Goal: Transaction & Acquisition: Purchase product/service

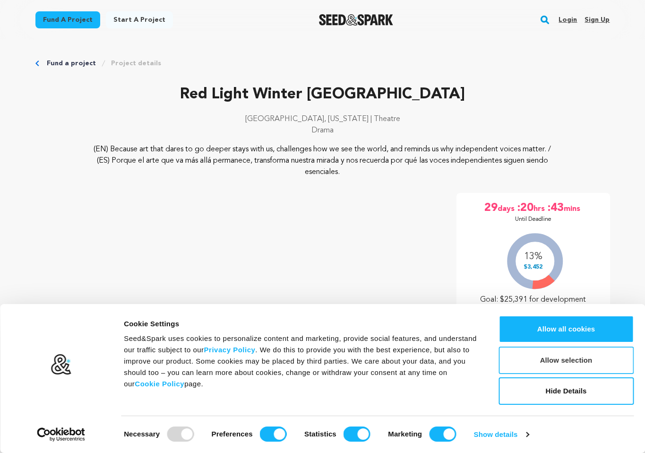
click at [559, 365] on button "Allow selection" at bounding box center [566, 359] width 135 height 27
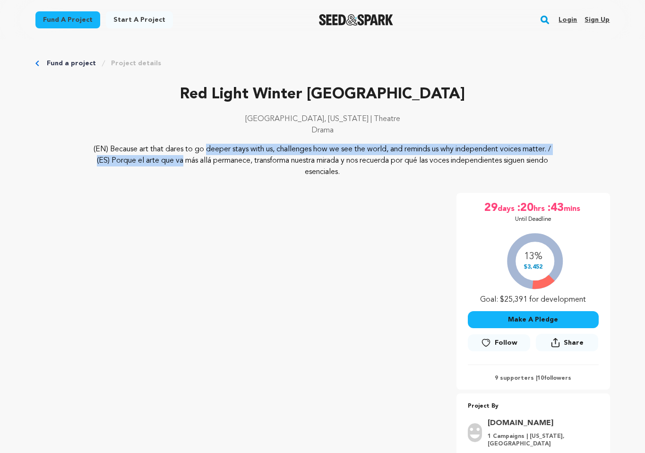
drag, startPoint x: 121, startPoint y: 150, endPoint x: 125, endPoint y: 161, distance: 12.1
click at [125, 161] on p "(EN) Because art that dares to go deeper stays with us, challenges how we see t…" at bounding box center [323, 161] width 460 height 34
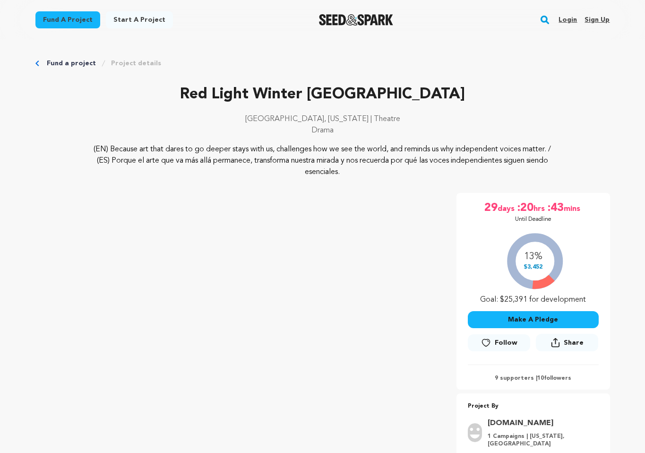
click at [188, 159] on p "(EN) Because art that dares to go deeper stays with us, challenges how we see t…" at bounding box center [323, 161] width 460 height 34
click at [408, 168] on p "(EN) Because art that dares to go deeper stays with us, challenges how we see t…" at bounding box center [323, 161] width 460 height 34
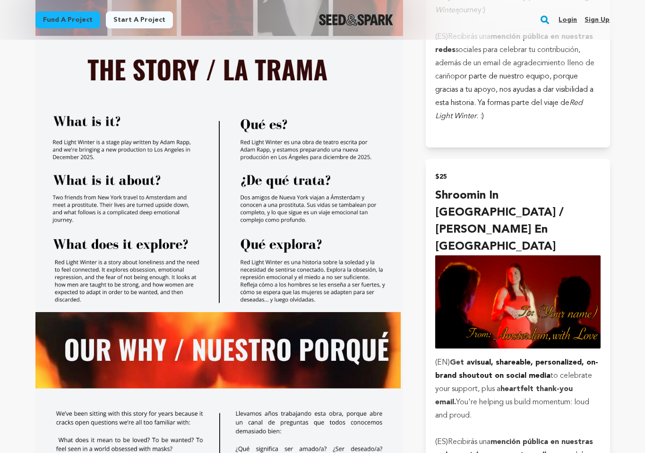
scroll to position [850, 0]
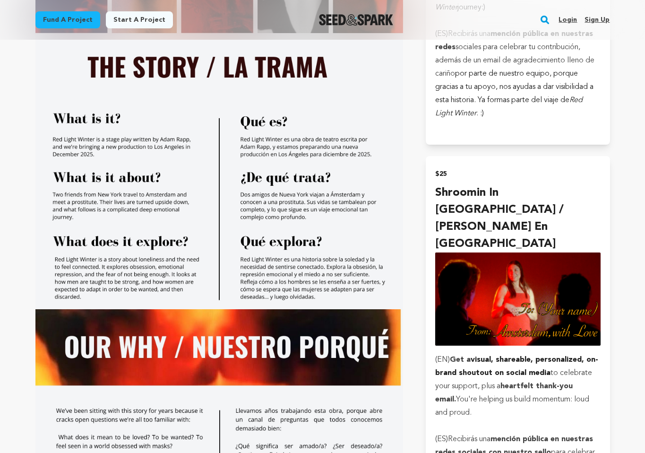
click at [228, 169] on img at bounding box center [219, 205] width 368 height 207
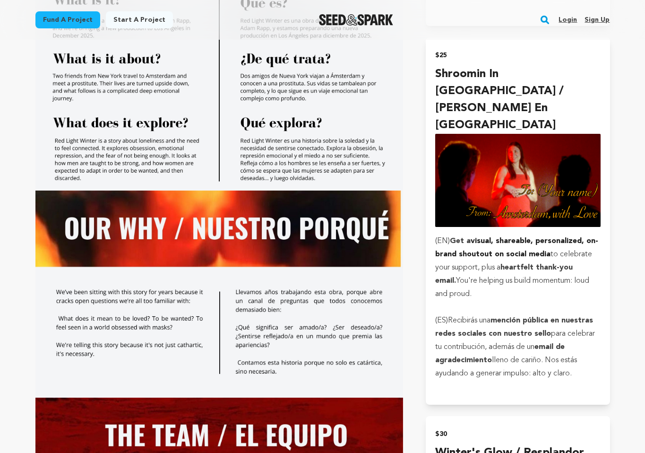
scroll to position [968, 0]
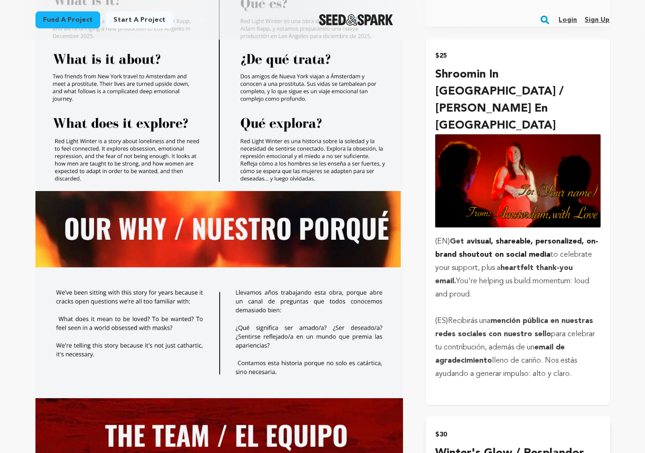
drag, startPoint x: 485, startPoint y: 258, endPoint x: 441, endPoint y: 202, distance: 71.7
click at [441, 235] on p "(EN) Get a visual, shareable, personalized, on-brand shoutout on social media t…" at bounding box center [517, 268] width 165 height 66
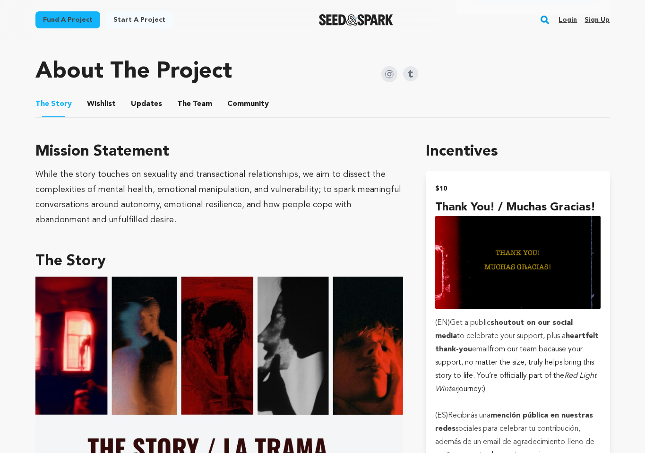
scroll to position [495, 0]
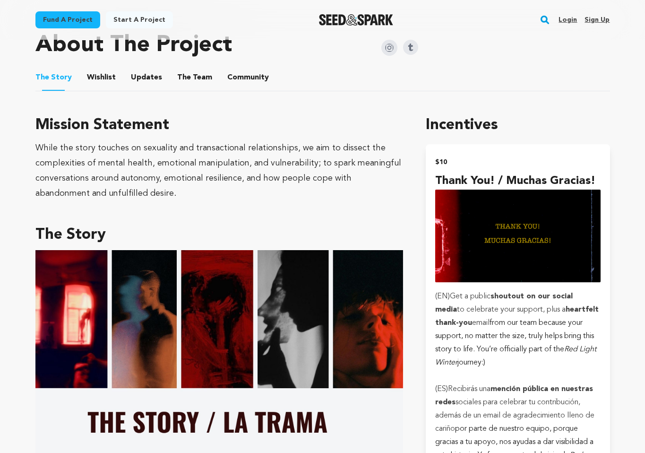
click at [249, 153] on div "While the story touches on sexuality and transactional relationships, we aim to…" at bounding box center [219, 170] width 368 height 60
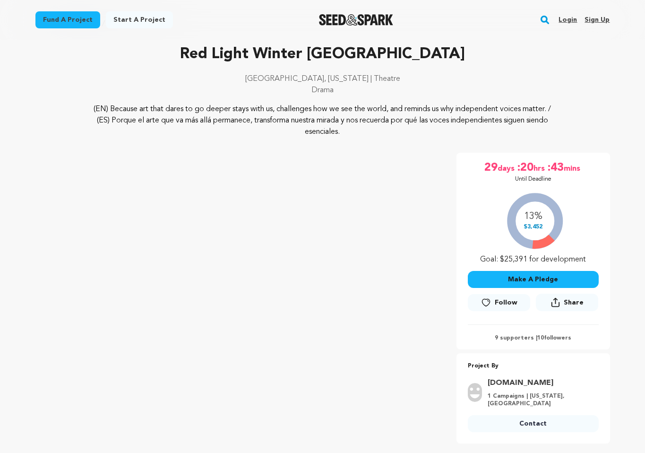
scroll to position [0, 0]
